Goal: Browse casually

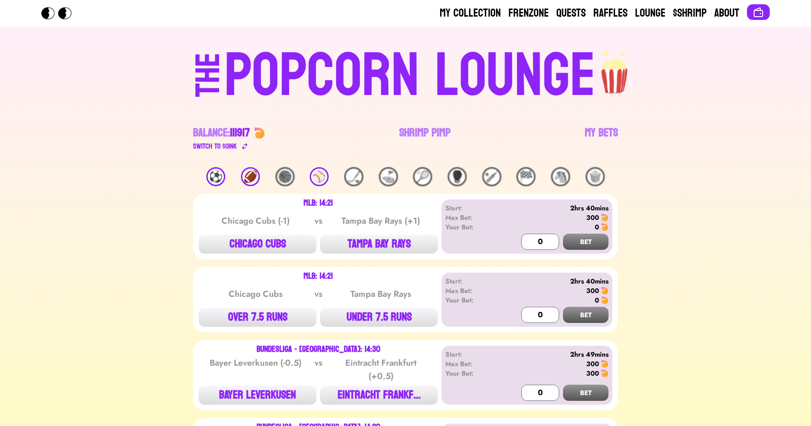
click at [120, 138] on div "THE POPCORN LOUNGE Balance: 111917 Switch to $ OINK Shrimp Pimp My Bets" at bounding box center [405, 97] width 607 height 140
